Goal: Information Seeking & Learning: Learn about a topic

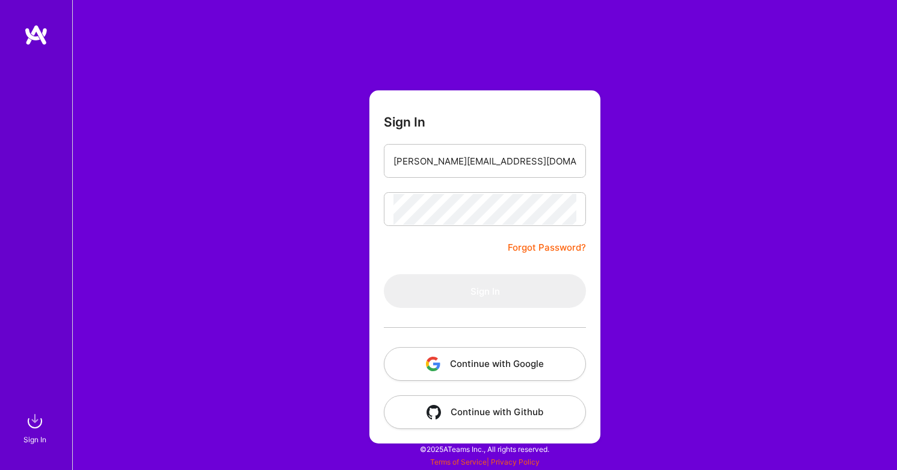
type input "[PERSON_NAME][EMAIL_ADDRESS][DOMAIN_NAME]"
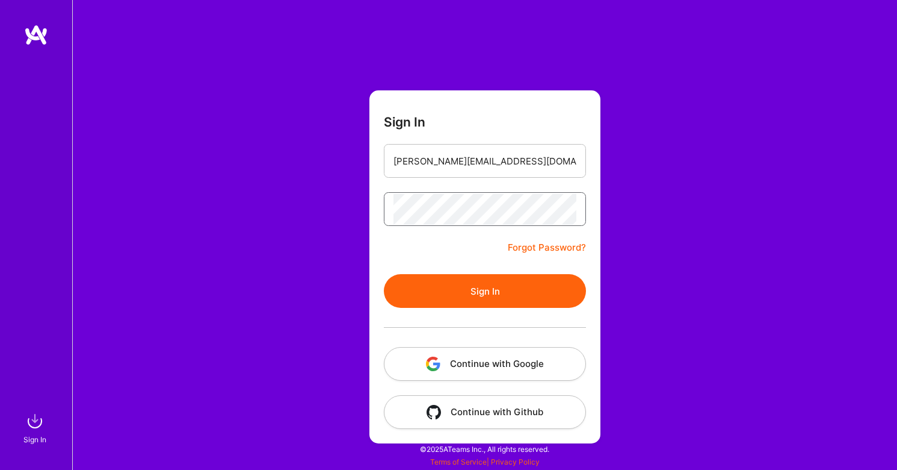
click at [485, 291] on button "Sign In" at bounding box center [485, 291] width 202 height 34
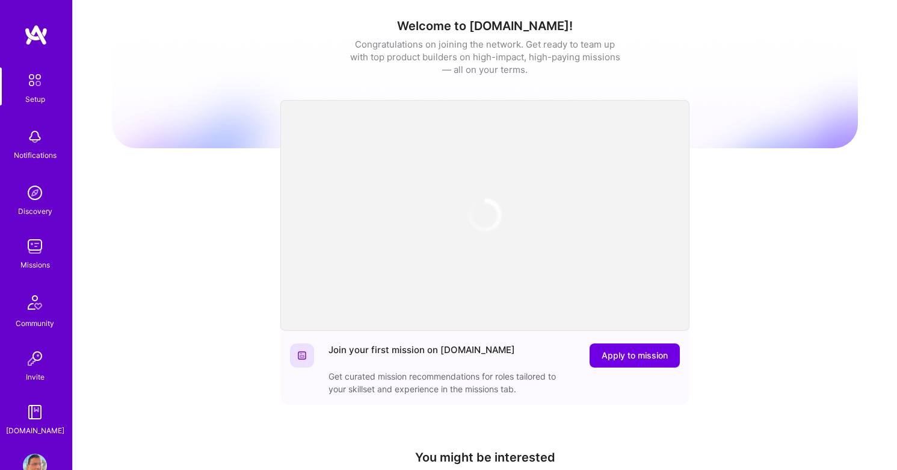
click at [35, 253] on img at bounding box center [35, 246] width 24 height 24
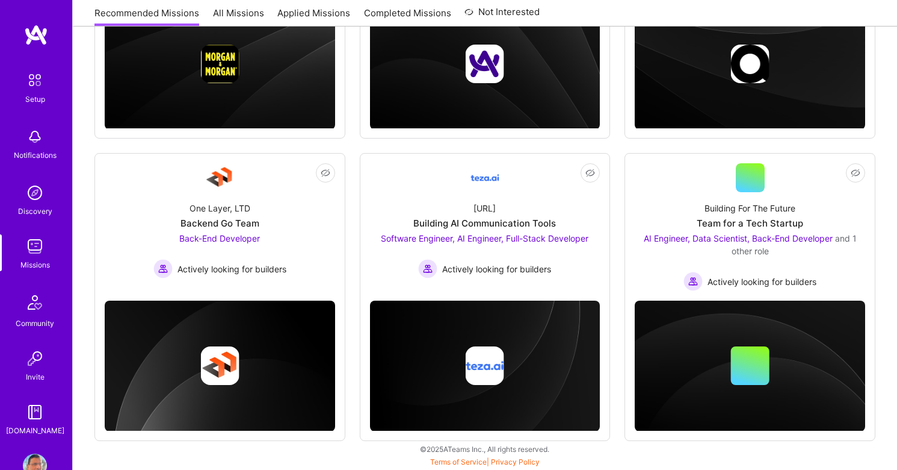
scroll to position [351, 0]
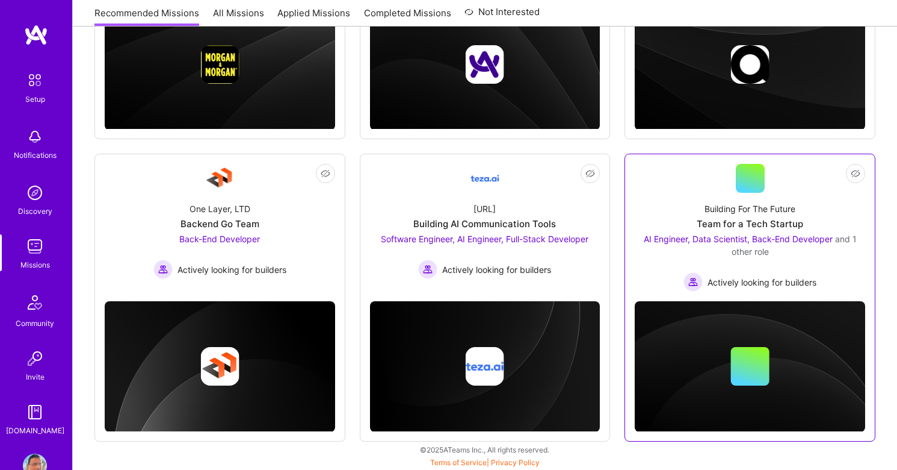
click at [752, 229] on div "Team for a Tech Startup" at bounding box center [750, 223] width 107 height 13
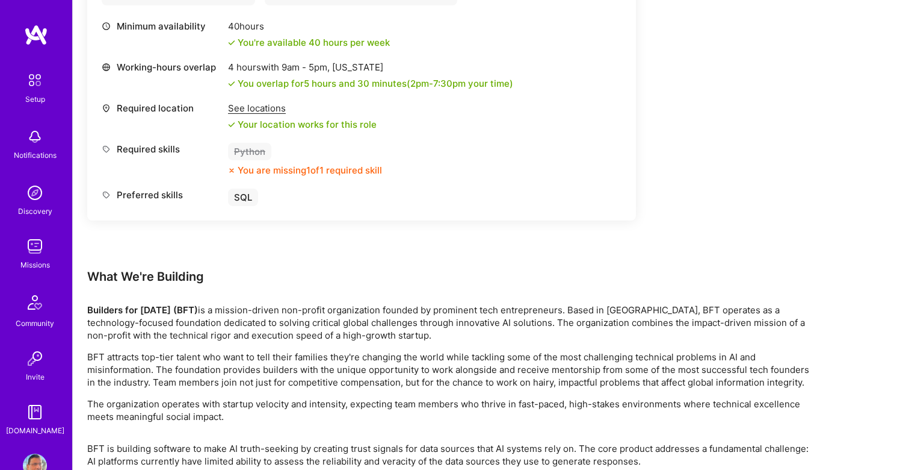
scroll to position [1788, 0]
